Goal: Task Accomplishment & Management: Use online tool/utility

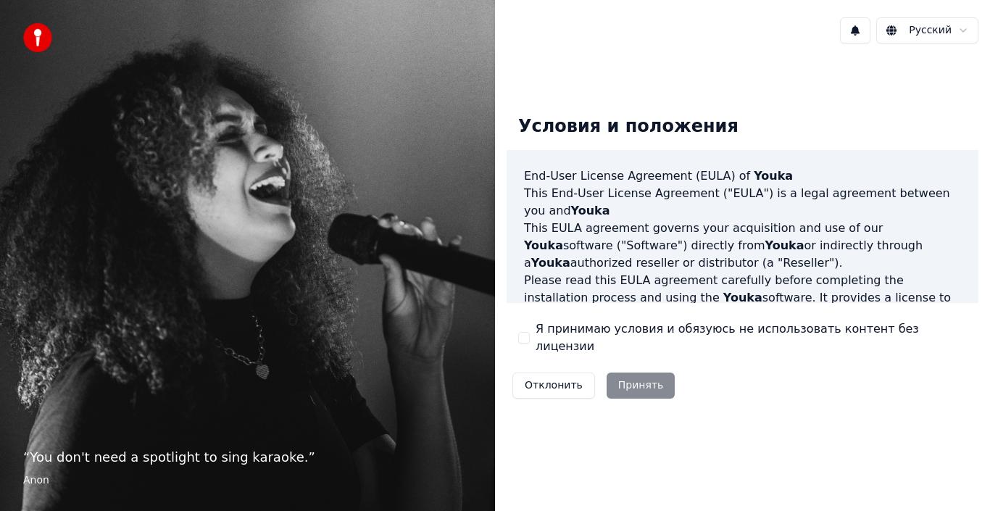
click at [763, 116] on div "Условия и положения End-User License Agreement ([PERSON_NAME]) of Youka This En…" at bounding box center [743, 254] width 472 height 301
click at [928, 25] on html "“ You don't need a spotlight to sing karaoke. ” Anon Русский Условия и положени…" at bounding box center [495, 255] width 990 height 511
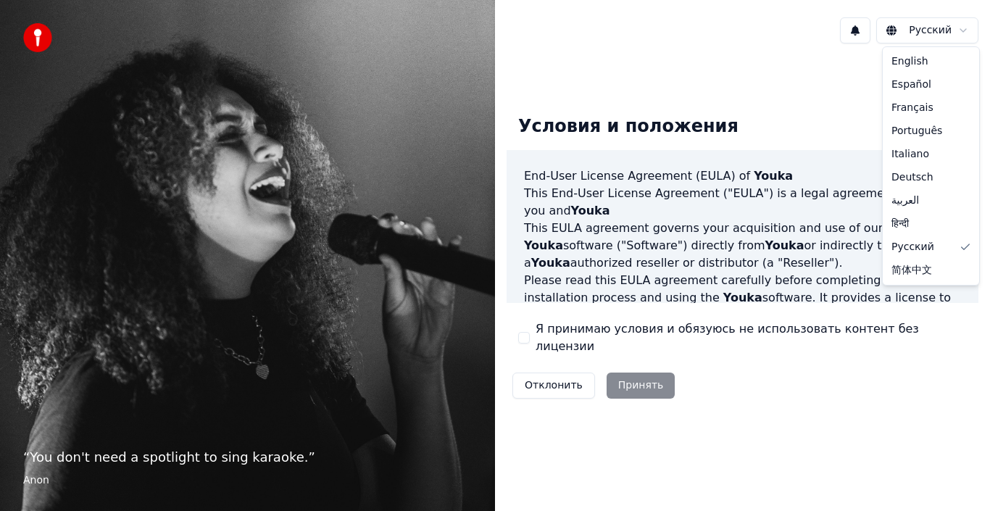
click at [928, 26] on html "“ You don't need a spotlight to sing karaoke. ” Anon Русский Условия и положени…" at bounding box center [495, 255] width 990 height 511
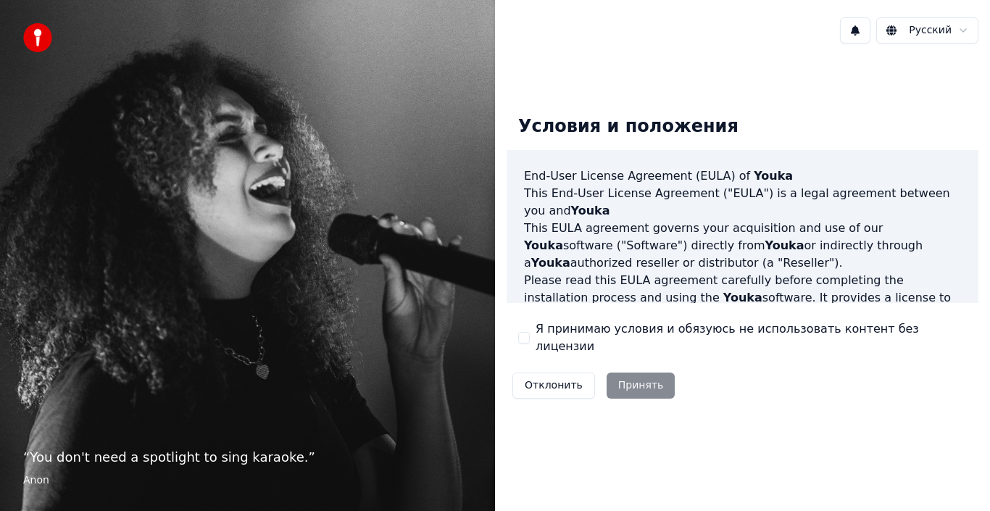
click at [644, 378] on div "Отклонить Принять" at bounding box center [594, 386] width 174 height 38
click at [630, 378] on div "Отклонить Принять" at bounding box center [594, 386] width 174 height 38
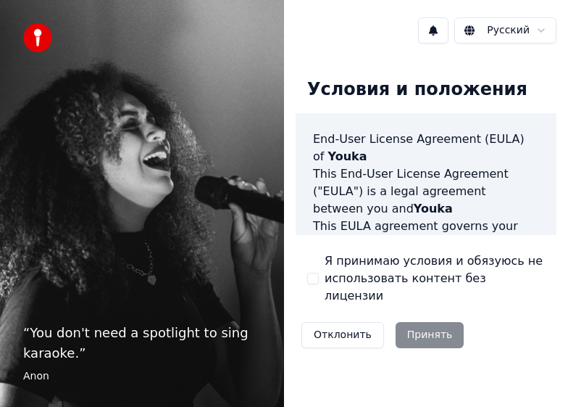
click at [438, 316] on div "Отклонить Принять" at bounding box center [383, 335] width 174 height 38
click at [414, 209] on span "Youka" at bounding box center [433, 209] width 39 height 14
click at [348, 325] on button "Отклонить" at bounding box center [343, 335] width 83 height 26
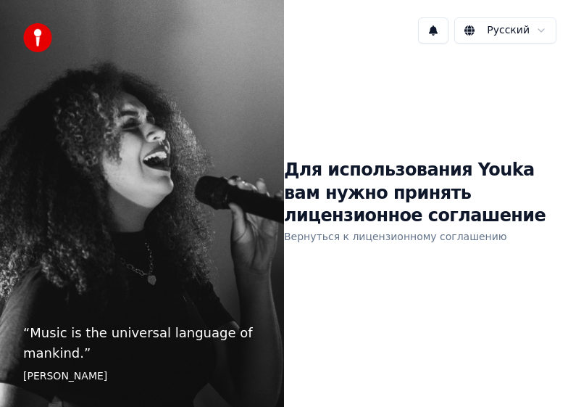
click at [415, 196] on h1 "Для использования Youka вам нужно принять лицензионное соглашение" at bounding box center [426, 194] width 284 height 70
click at [393, 238] on link "Вернуться к лицензионному соглашению" at bounding box center [395, 236] width 223 height 23
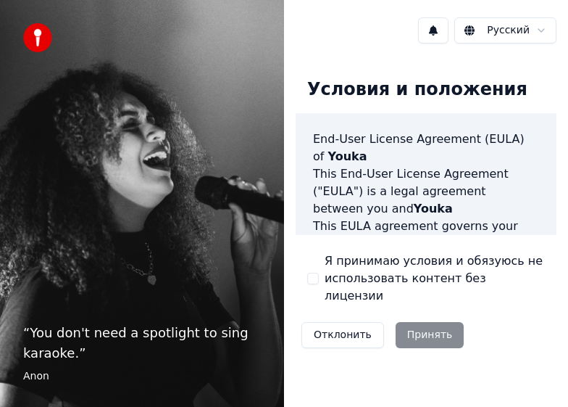
click at [441, 322] on div "Отклонить Принять" at bounding box center [383, 335] width 174 height 38
click at [49, 40] on img at bounding box center [37, 37] width 29 height 29
click at [37, 40] on img at bounding box center [37, 37] width 29 height 29
click at [182, 331] on p "“ You don't need a spotlight to sing karaoke. ”" at bounding box center [142, 343] width 238 height 41
click at [158, 332] on p "“ You don't need a spotlight to sing karaoke. ”" at bounding box center [142, 343] width 238 height 41
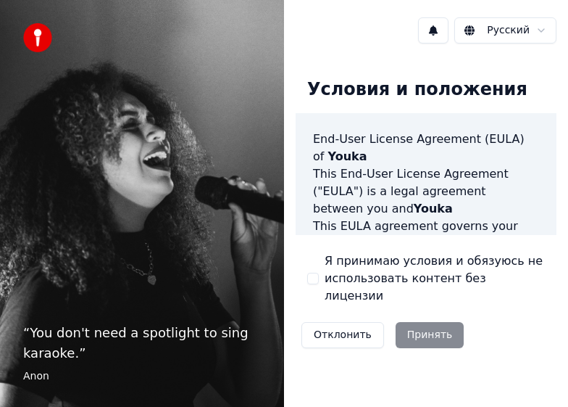
drag, startPoint x: 20, startPoint y: 370, endPoint x: 116, endPoint y: 387, distance: 97.3
click at [23, 370] on div "“ You don't need a spotlight to sing karaoke. ” [PERSON_NAME]" at bounding box center [142, 203] width 284 height 407
click at [437, 323] on div "Отклонить Принять" at bounding box center [383, 335] width 174 height 38
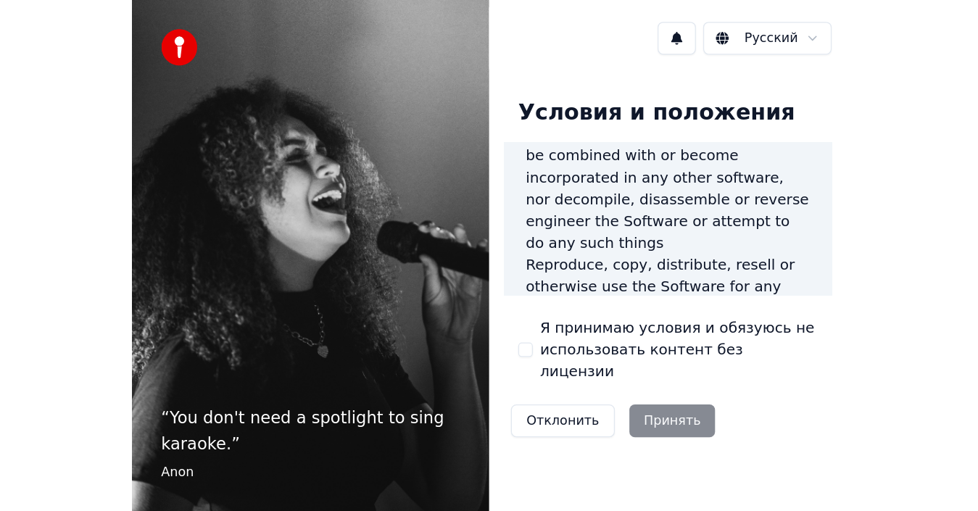
scroll to position [1861, 0]
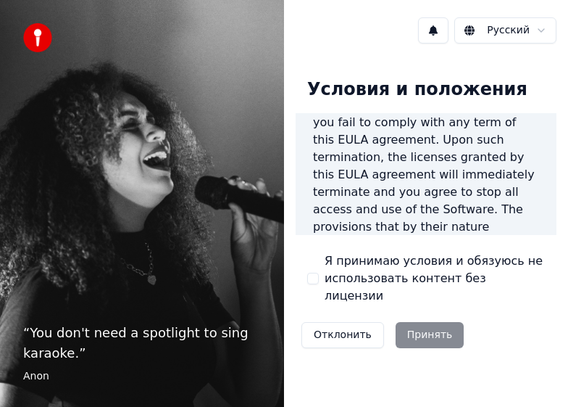
click at [420, 316] on div "Отклонить Принять" at bounding box center [383, 335] width 174 height 38
click at [468, 280] on label "Я принимаю условия и обязуюсь не использовать контент без лицензии" at bounding box center [435, 278] width 220 height 52
click at [319, 280] on button "Я принимаю условия и обязуюсь не использовать контент без лицензии" at bounding box center [313, 279] width 12 height 12
click at [470, 268] on label "Я принимаю условия и обязуюсь не использовать контент без лицензии" at bounding box center [435, 278] width 220 height 52
click at [319, 273] on button "Я принимаю условия и обязуюсь не использовать контент без лицензии" at bounding box center [313, 279] width 12 height 12
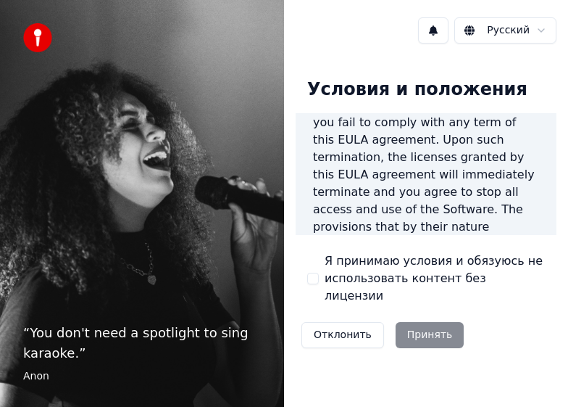
click at [481, 264] on label "Я принимаю условия и обязуюсь не использовать контент без лицензии" at bounding box center [435, 278] width 220 height 52
click at [319, 273] on button "Я принимаю условия и обязуюсь не использовать контент без лицензии" at bounding box center [313, 279] width 12 height 12
click at [431, 322] on button "Принять" at bounding box center [430, 335] width 69 height 26
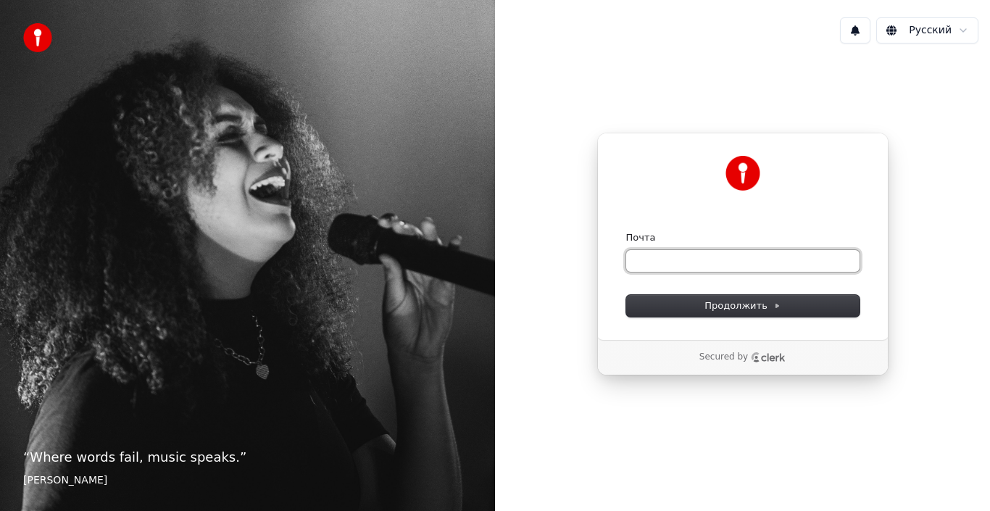
click at [659, 263] on input "Почта" at bounding box center [742, 261] width 233 height 22
type input "*"
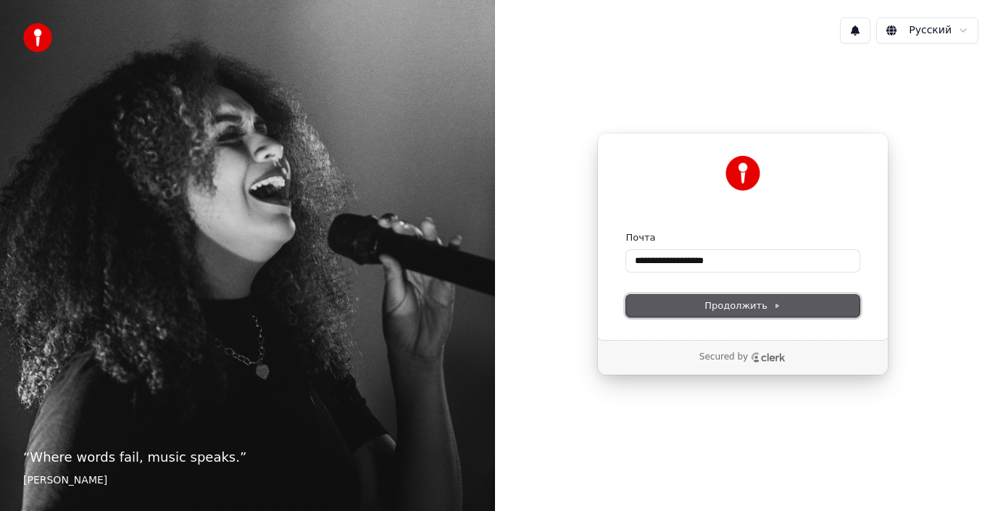
click at [711, 297] on button "Продолжить" at bounding box center [742, 306] width 233 height 22
type input "**********"
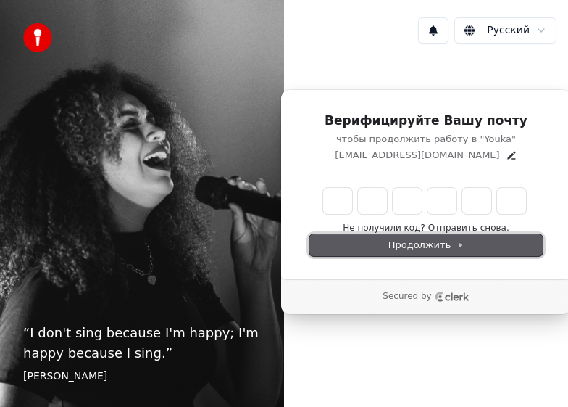
click at [421, 243] on span "Продолжить" at bounding box center [427, 244] width 76 height 13
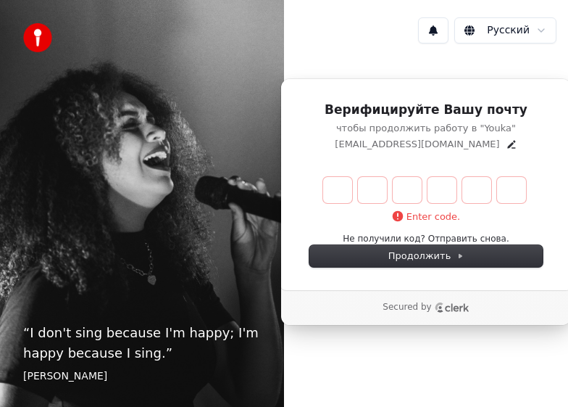
click at [426, 217] on p "Enter code." at bounding box center [426, 216] width 69 height 13
click at [335, 200] on input "Enter verification code. Digit 1" at bounding box center [337, 190] width 29 height 26
type input "*"
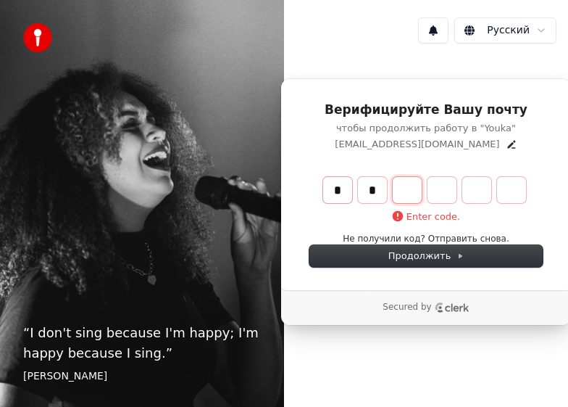
type input "**"
type input "*"
type input "***"
type input "*"
type input "****"
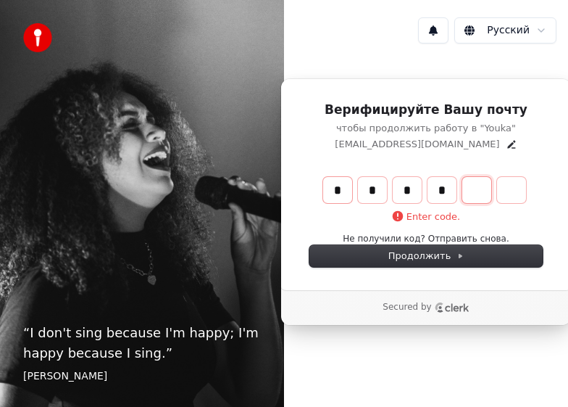
type input "*"
type input "******"
type input "*"
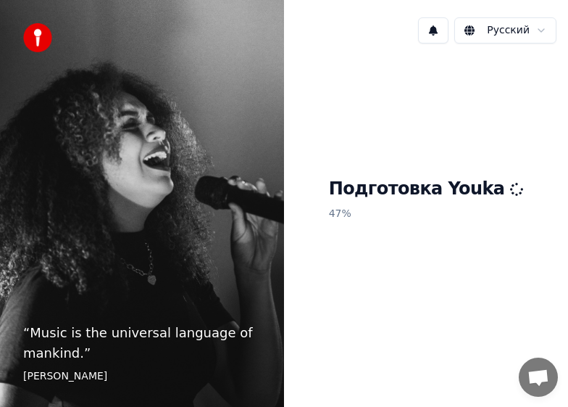
click at [356, 20] on div "Русский" at bounding box center [426, 30] width 284 height 49
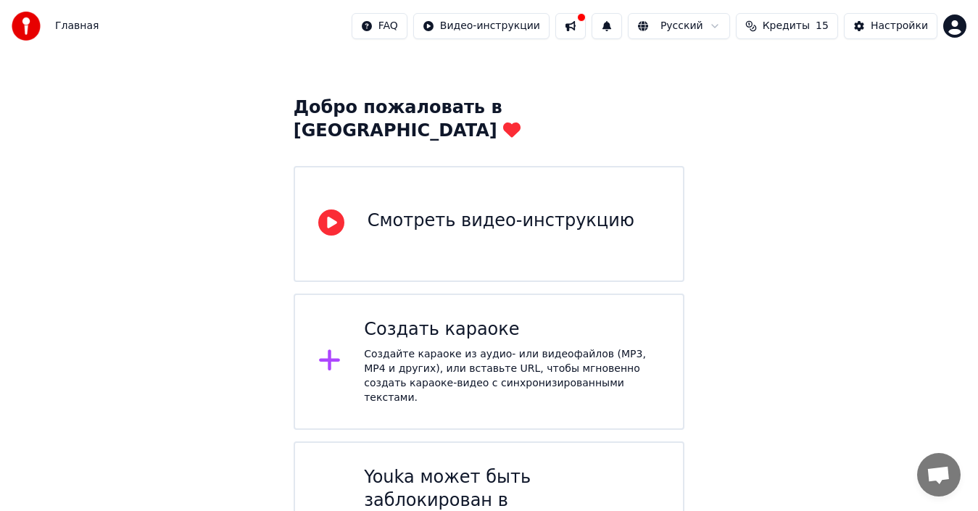
scroll to position [66, 0]
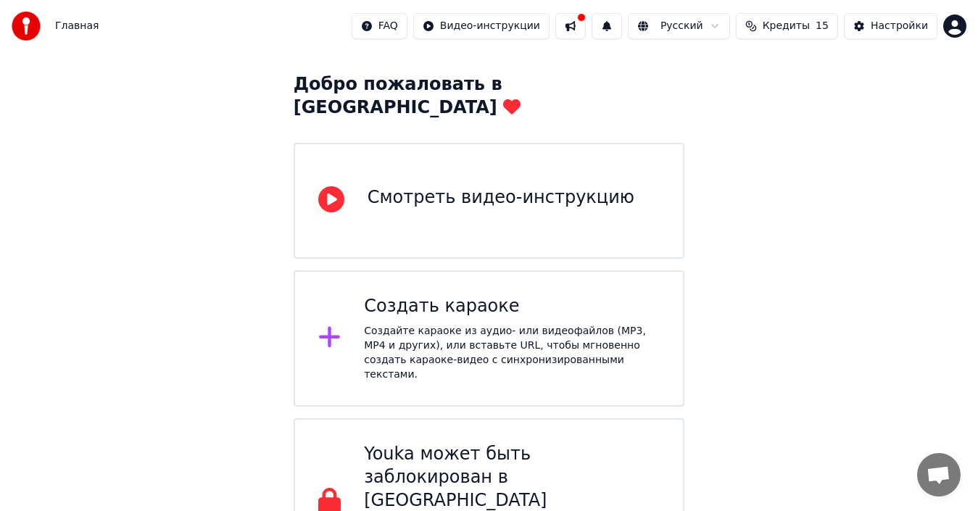
click at [522, 186] on div "Смотреть видео-инструкцию" at bounding box center [501, 197] width 267 height 23
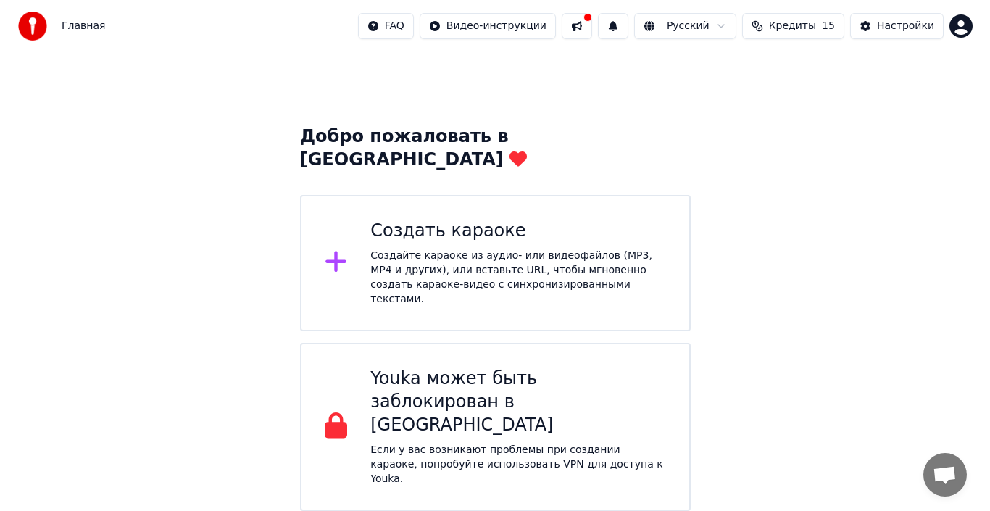
scroll to position [0, 0]
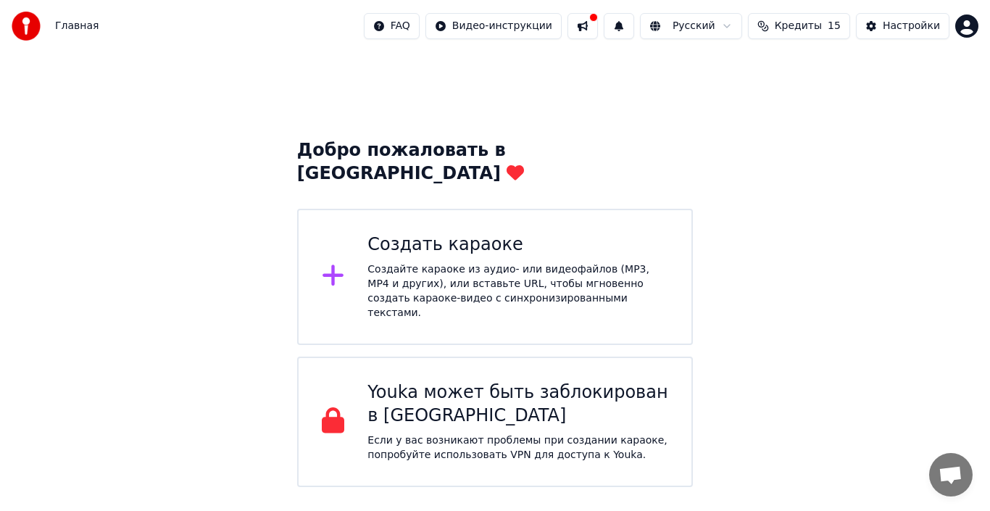
click at [189, 182] on div "Добро пожаловать в Youka Создать караоке Создайте караоке из аудио- или видеофа…" at bounding box center [495, 269] width 990 height 435
click at [456, 233] on div "Создать караоке" at bounding box center [518, 244] width 301 height 23
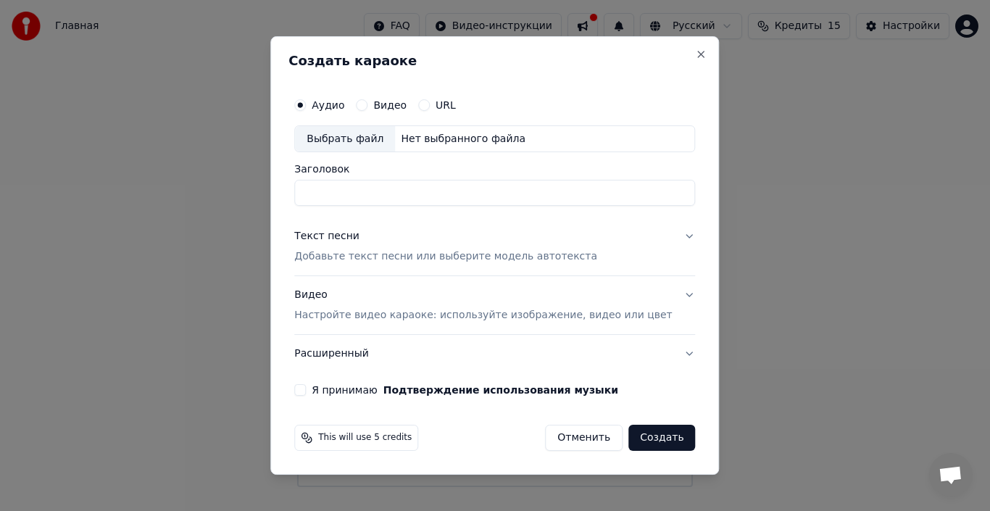
click at [363, 139] on div "Выбрать файл" at bounding box center [345, 139] width 100 height 26
click at [585, 444] on button "Отменить" at bounding box center [584, 438] width 78 height 26
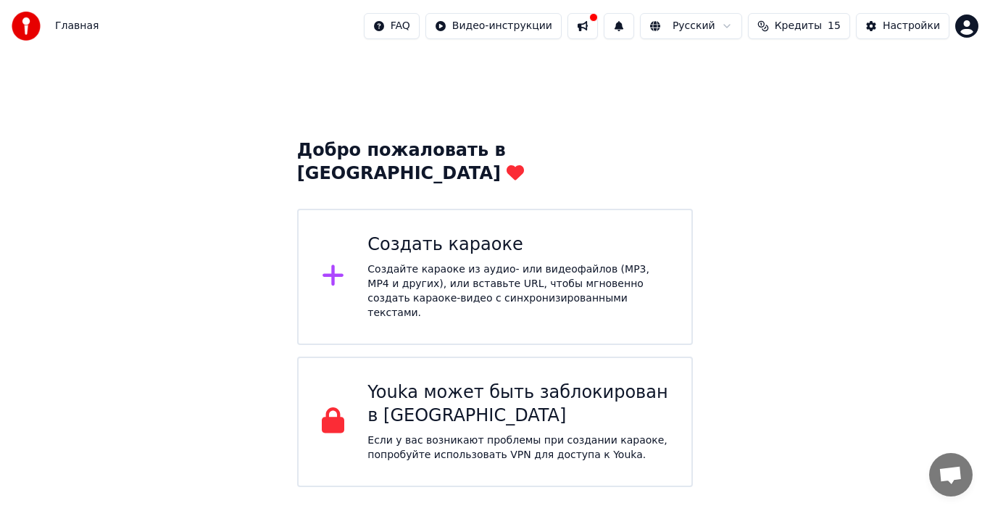
click at [506, 25] on html "Главная FAQ Видео-инструкции Русский Кредиты 15 Настройки Добро пожаловать в Yo…" at bounding box center [495, 243] width 990 height 487
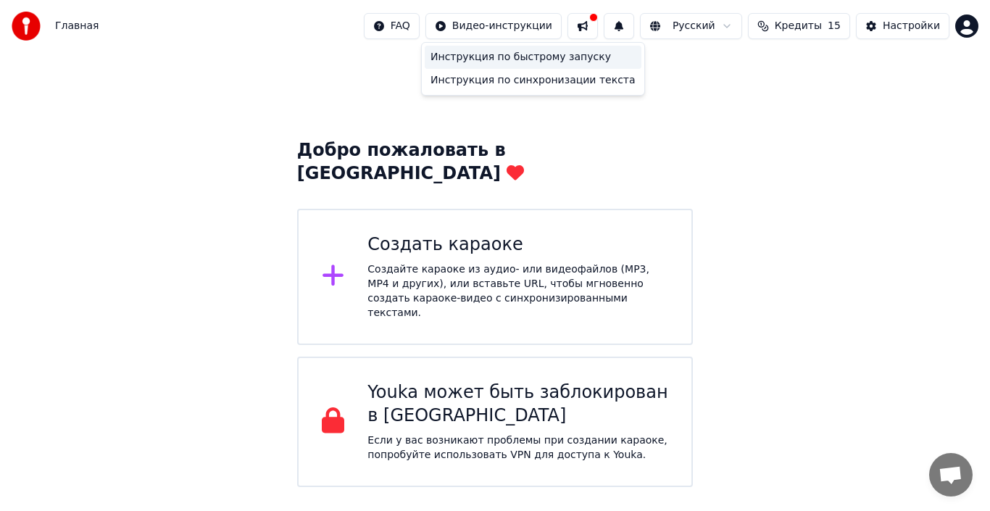
click at [484, 57] on div "Инструкция по быстрому запуску" at bounding box center [533, 57] width 217 height 23
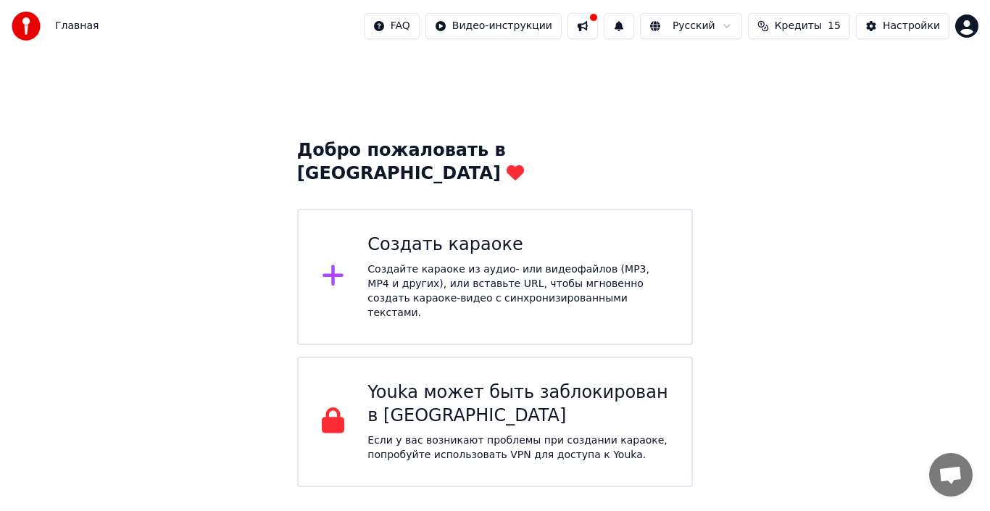
drag, startPoint x: 989, startPoint y: 480, endPoint x: 921, endPoint y: 445, distance: 76.5
click at [458, 233] on div "Создать караоке" at bounding box center [518, 244] width 301 height 23
